Goal: Information Seeking & Learning: Learn about a topic

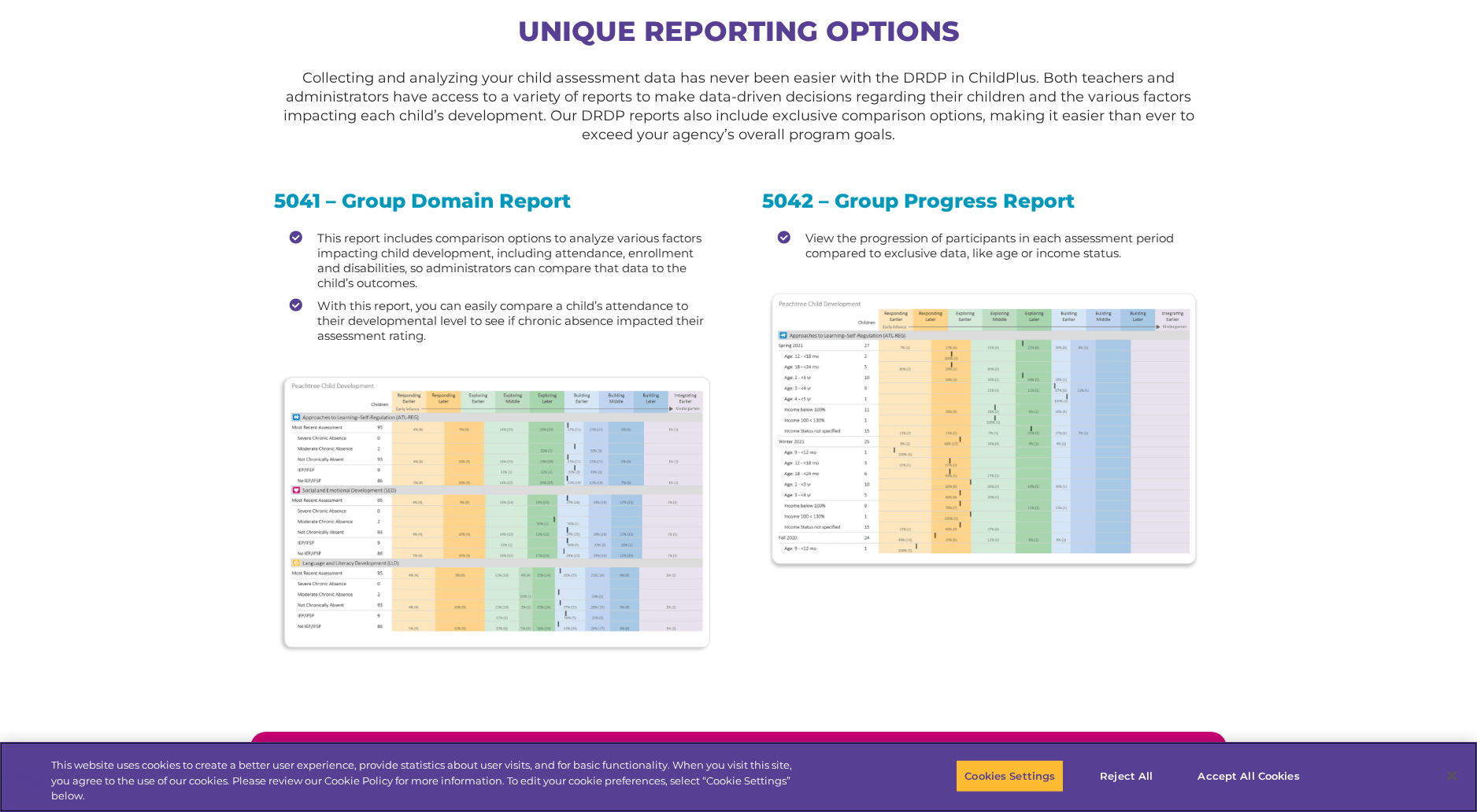
scroll to position [1837, 0]
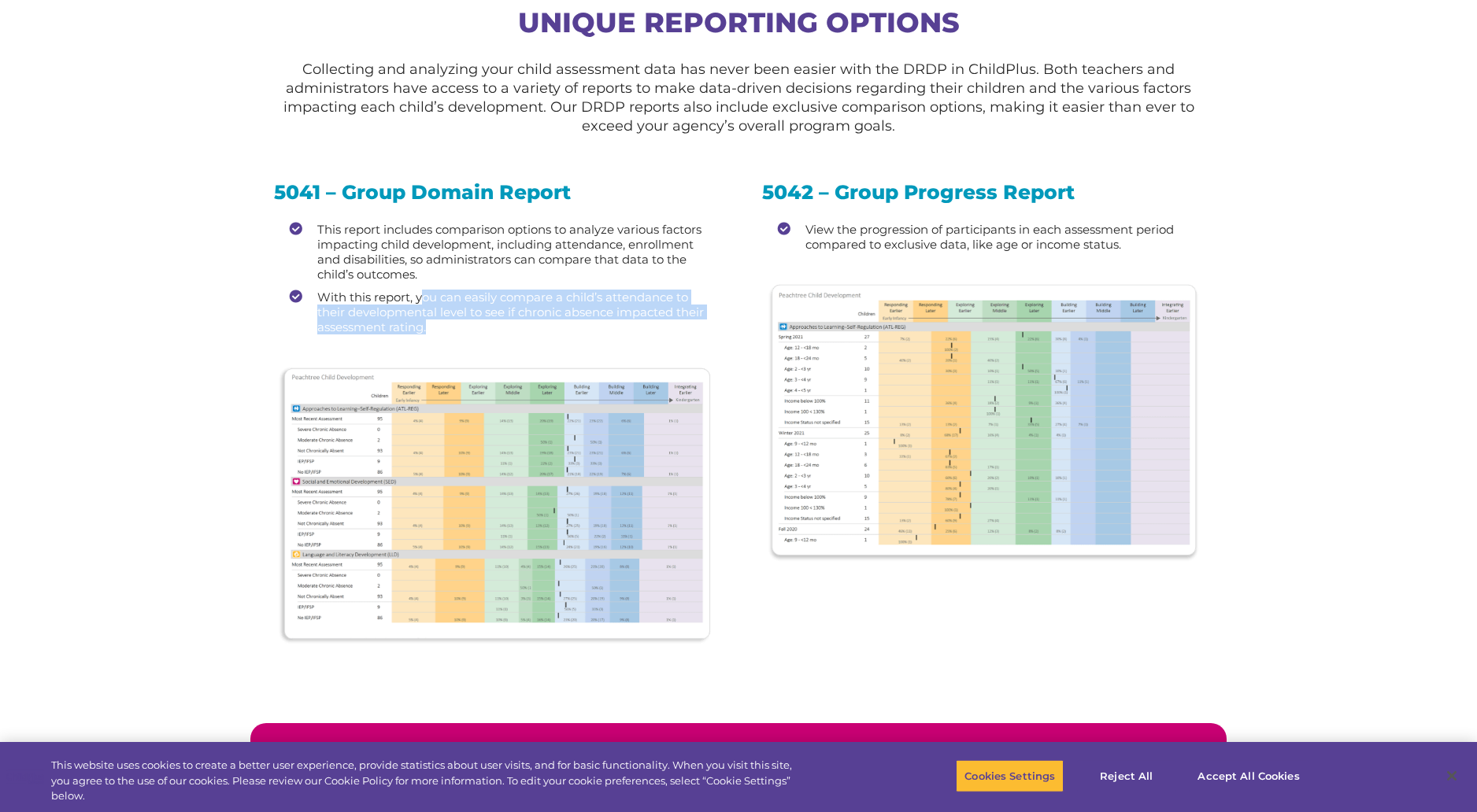
drag, startPoint x: 423, startPoint y: 301, endPoint x: 572, endPoint y: 325, distance: 150.9
click at [572, 325] on li "With this report, you can easily compare a child’s attendance to their developm…" at bounding box center [503, 312] width 425 height 45
click at [457, 474] on img at bounding box center [494, 504] width 434 height 280
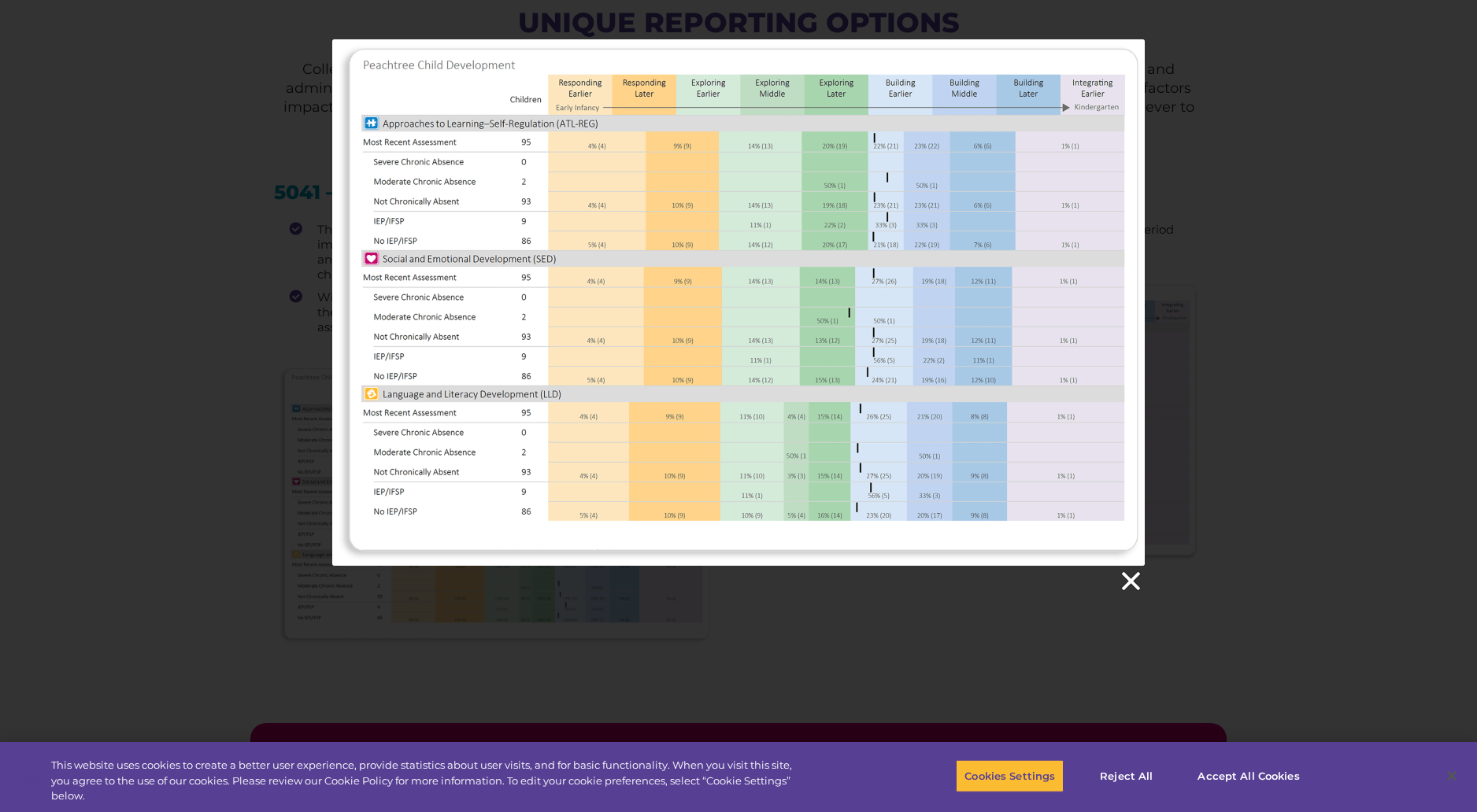
click at [1125, 584] on link at bounding box center [1130, 582] width 24 height 24
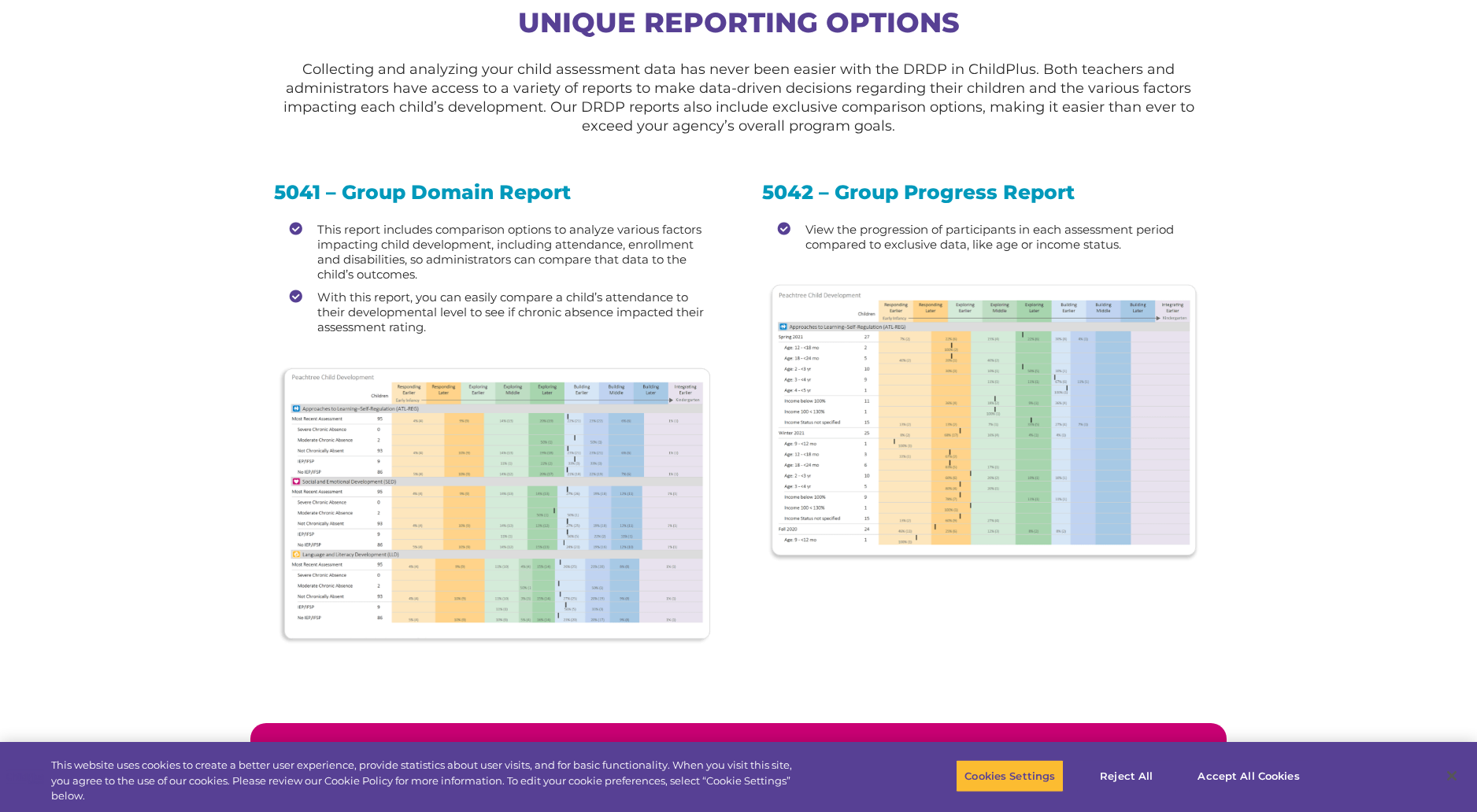
click at [468, 494] on img at bounding box center [494, 504] width 434 height 280
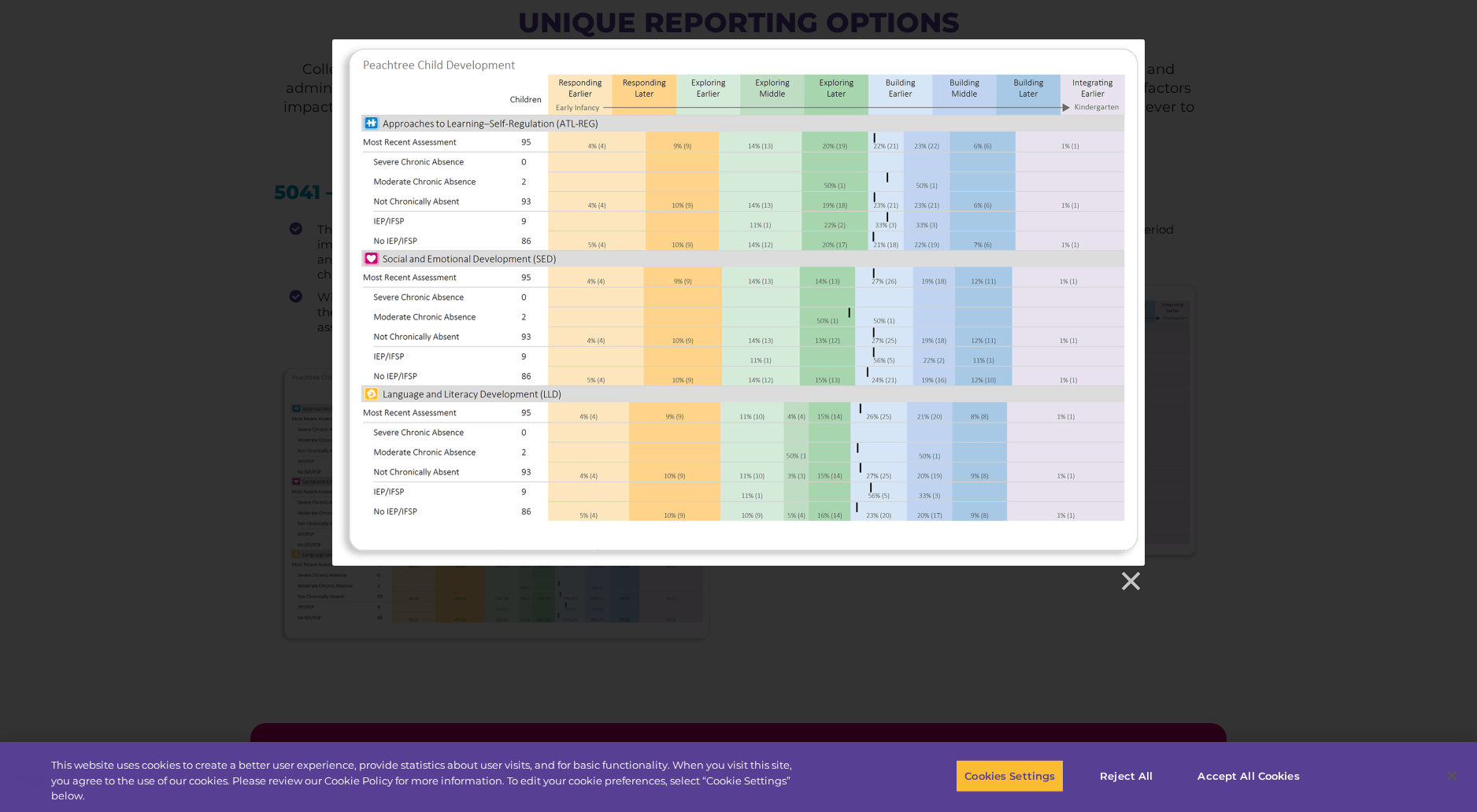
drag, startPoint x: 607, startPoint y: 294, endPoint x: 318, endPoint y: 529, distance: 372.5
click at [598, 303] on div at bounding box center [738, 303] width 812 height 526
click at [311, 544] on div at bounding box center [738, 316] width 1477 height 554
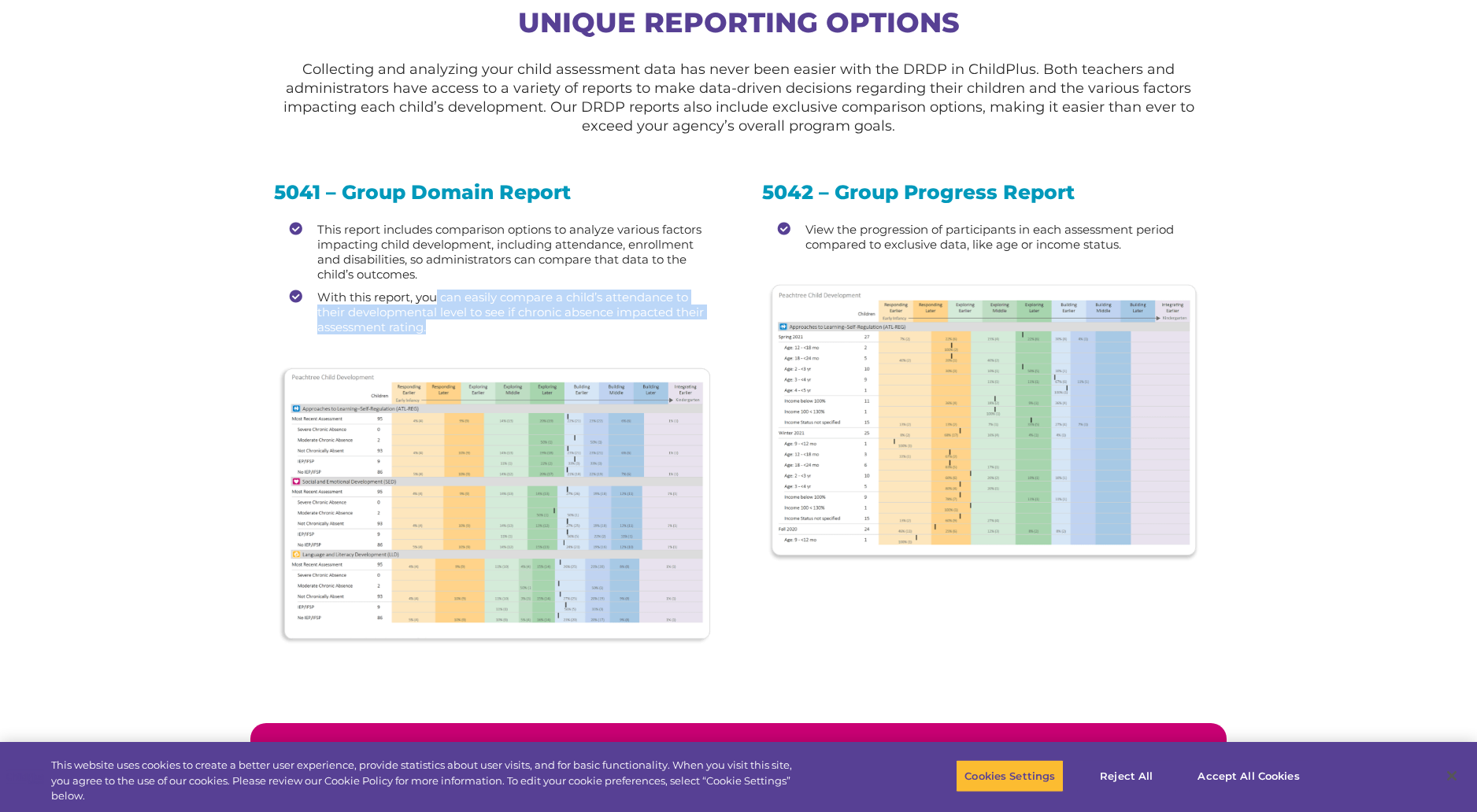
drag, startPoint x: 438, startPoint y: 298, endPoint x: 583, endPoint y: 327, distance: 147.9
click at [583, 327] on li "With this report, you can easily compare a child’s attendance to their developm…" at bounding box center [503, 312] width 425 height 45
click at [489, 340] on div "5041 – Group Domain Report This report includes comparison options to analyze v…" at bounding box center [495, 439] width 441 height 513
click at [923, 376] on img at bounding box center [981, 422] width 434 height 280
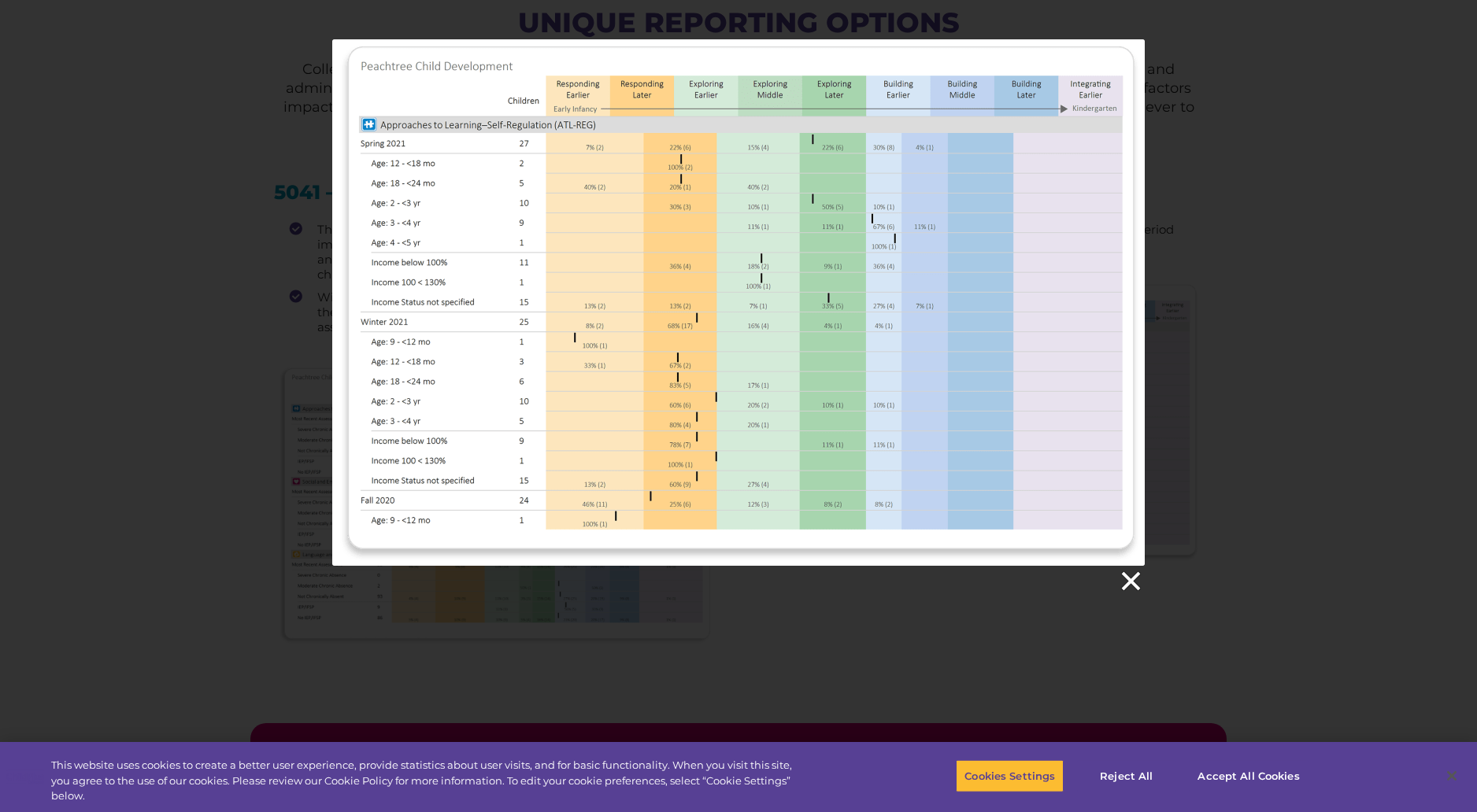
drag, startPoint x: 1134, startPoint y: 580, endPoint x: 1134, endPoint y: 570, distance: 10.0
click at [1133, 577] on link at bounding box center [1130, 582] width 24 height 24
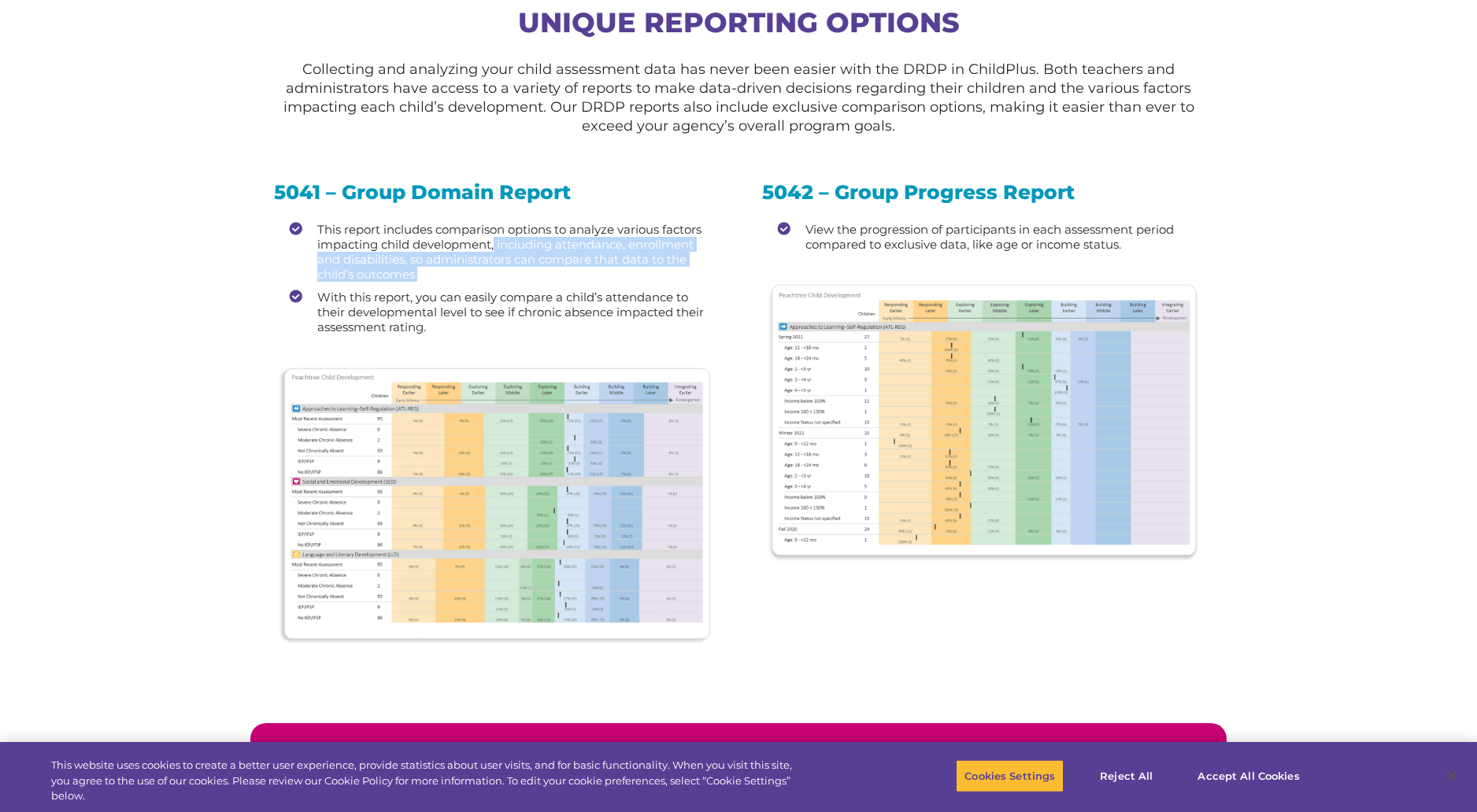
drag, startPoint x: 495, startPoint y: 244, endPoint x: 497, endPoint y: 274, distance: 30.1
click at [497, 274] on li "This report includes comparison options to analyze various factors impacting ch…" at bounding box center [503, 251] width 425 height 59
click at [506, 341] on div "5041 – Group Domain Report This report includes comparison options to analyze v…" at bounding box center [495, 439] width 441 height 513
click at [471, 462] on img at bounding box center [494, 504] width 434 height 280
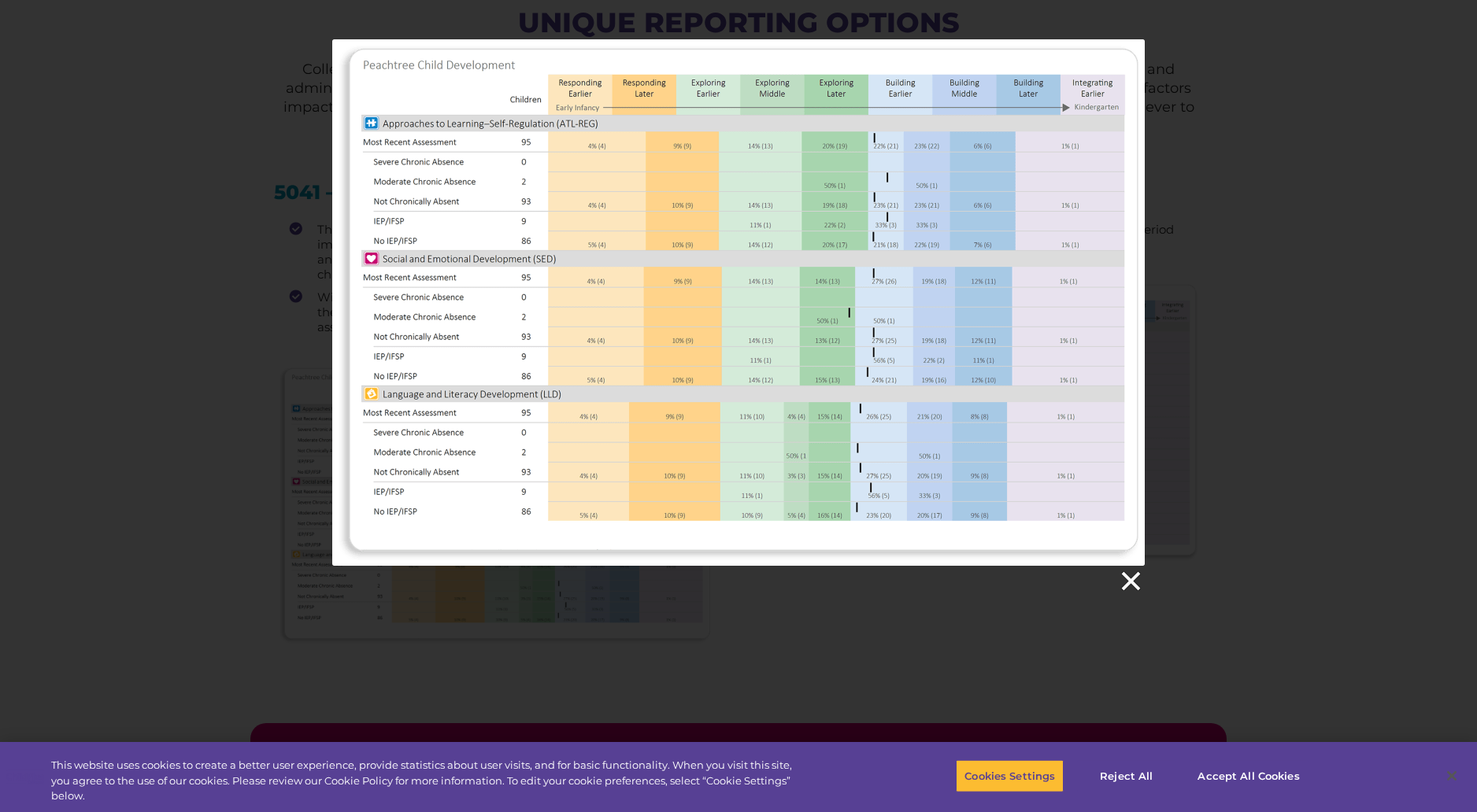
click at [1132, 579] on link at bounding box center [1130, 582] width 24 height 24
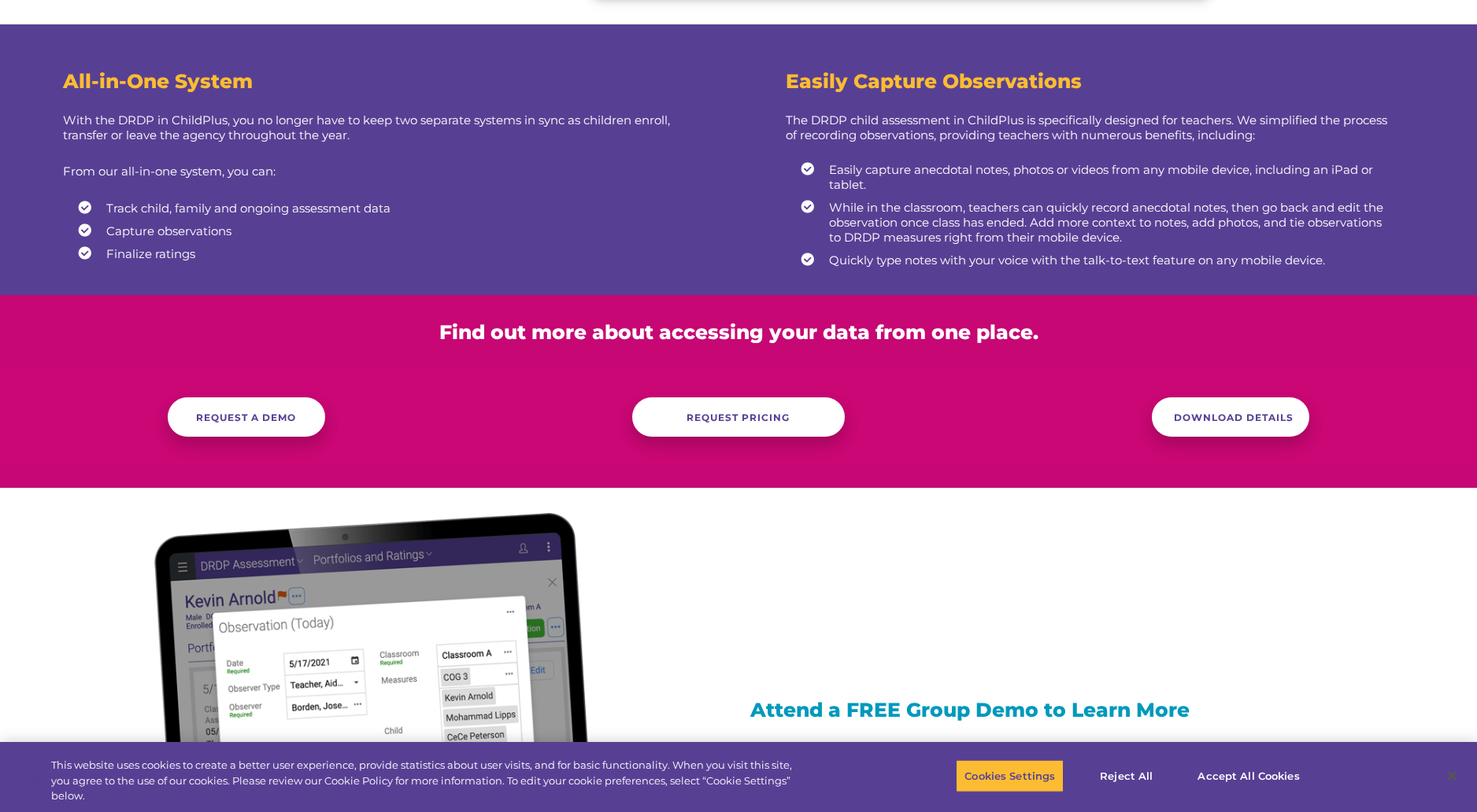
scroll to position [0, 0]
